Goal: Task Accomplishment & Management: Manage account settings

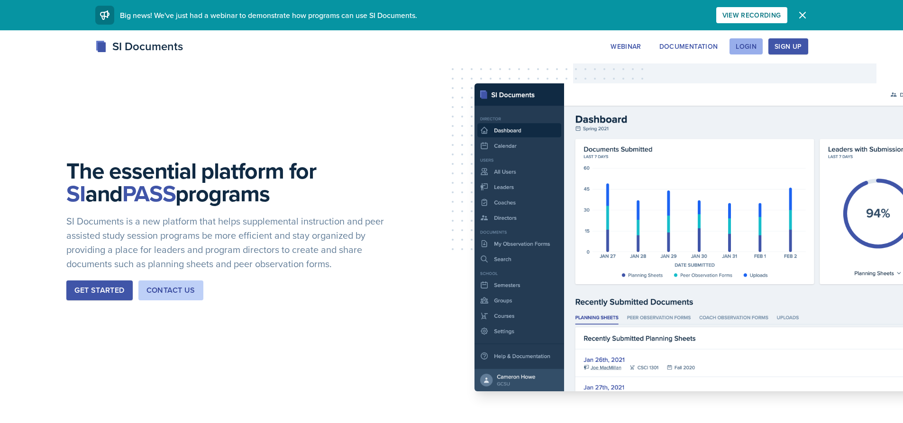
click at [745, 48] on div "Login" at bounding box center [746, 47] width 21 height 8
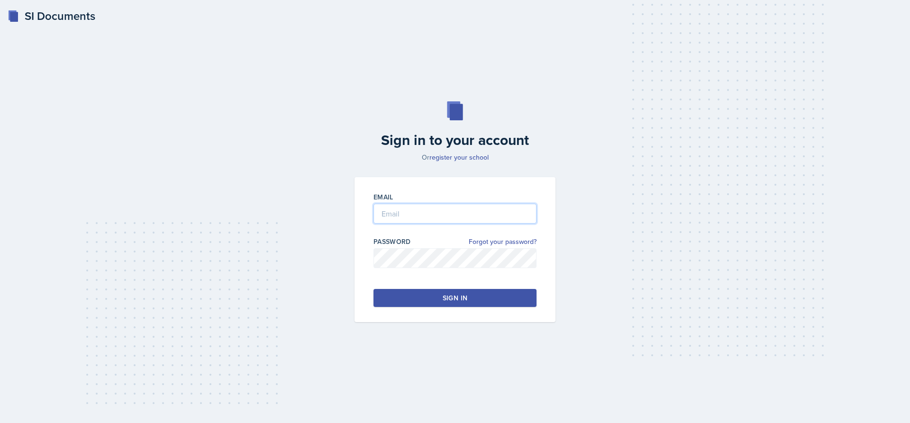
click at [519, 210] on input "email" at bounding box center [455, 214] width 163 height 20
type input "[EMAIL_ADDRESS][DOMAIN_NAME]"
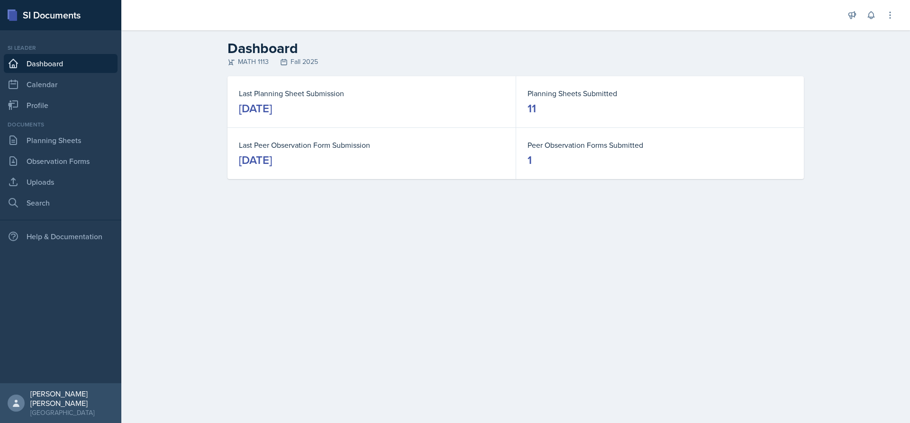
click at [526, 313] on main "Dashboard MATH 1113 Fall 2025 Last Planning Sheet Submission [DATE] Planning Sh…" at bounding box center [515, 226] width 789 height 393
click at [869, 22] on button at bounding box center [871, 15] width 17 height 17
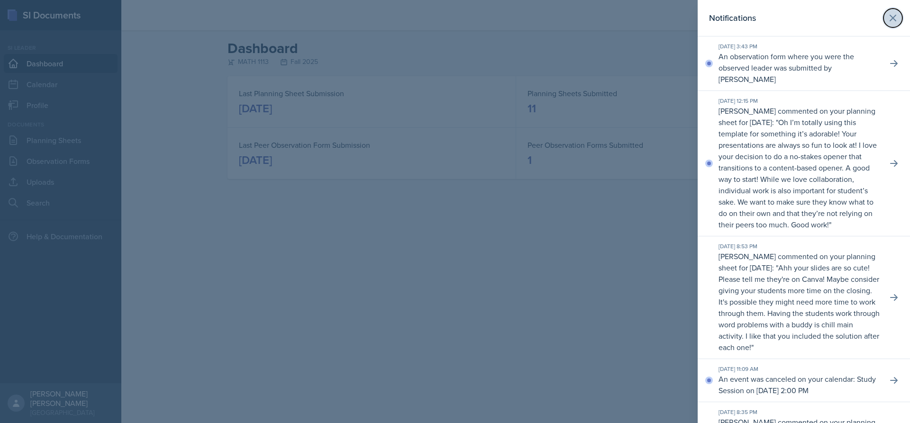
click at [890, 22] on icon at bounding box center [893, 17] width 11 height 11
